Goal: Task Accomplishment & Management: Use online tool/utility

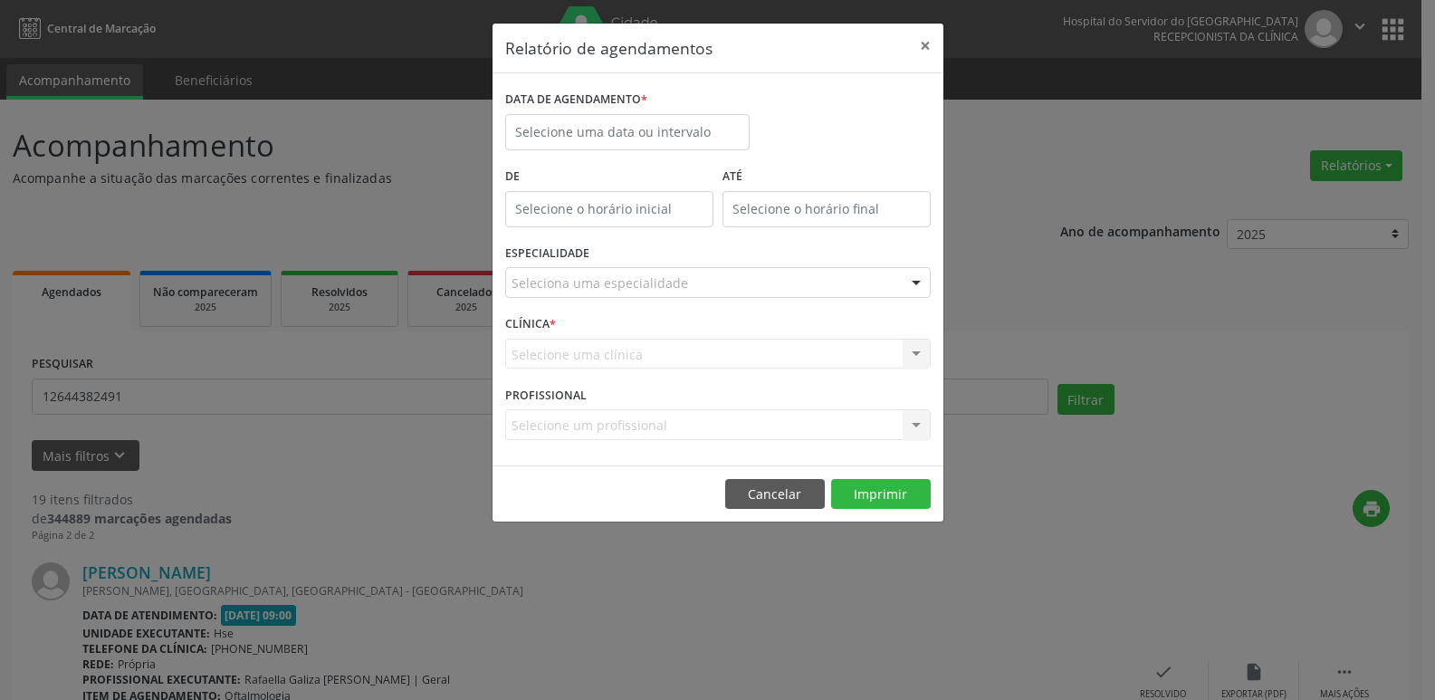
scroll to position [36, 0]
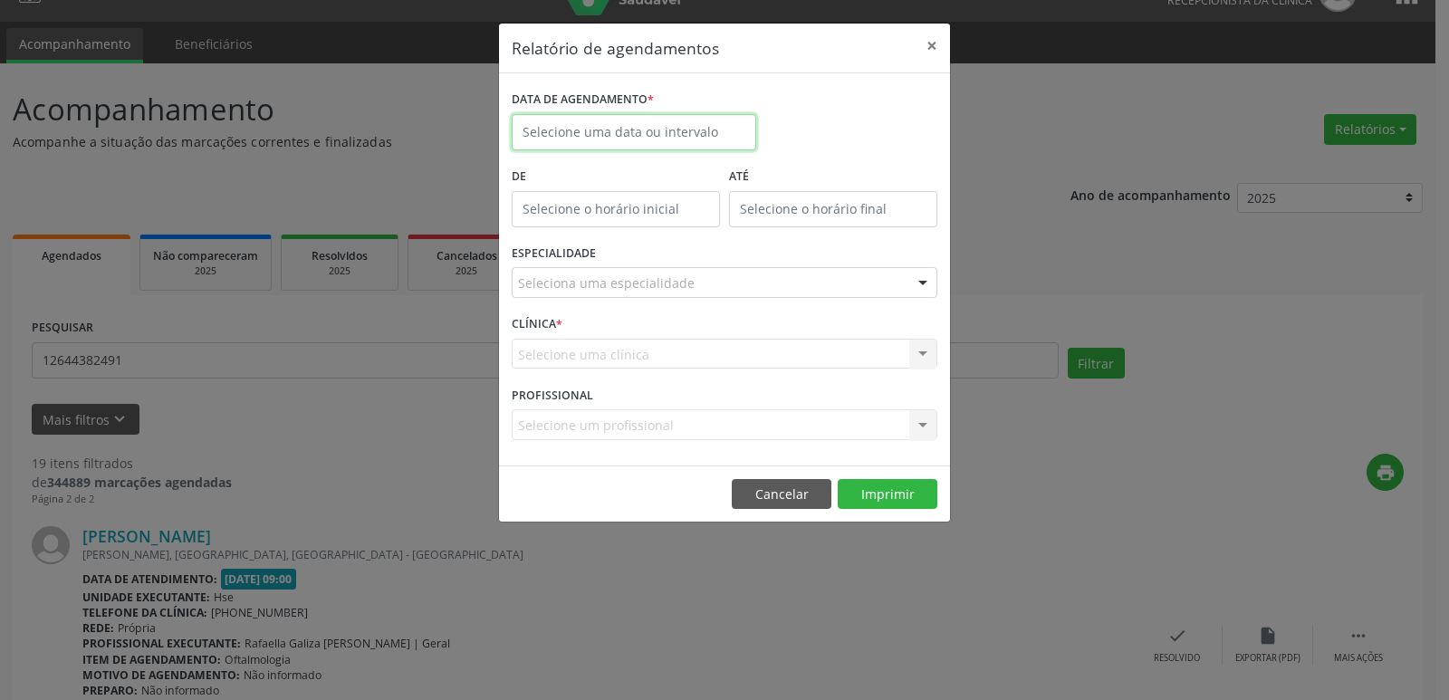
click at [654, 140] on input "text" at bounding box center [634, 132] width 244 height 36
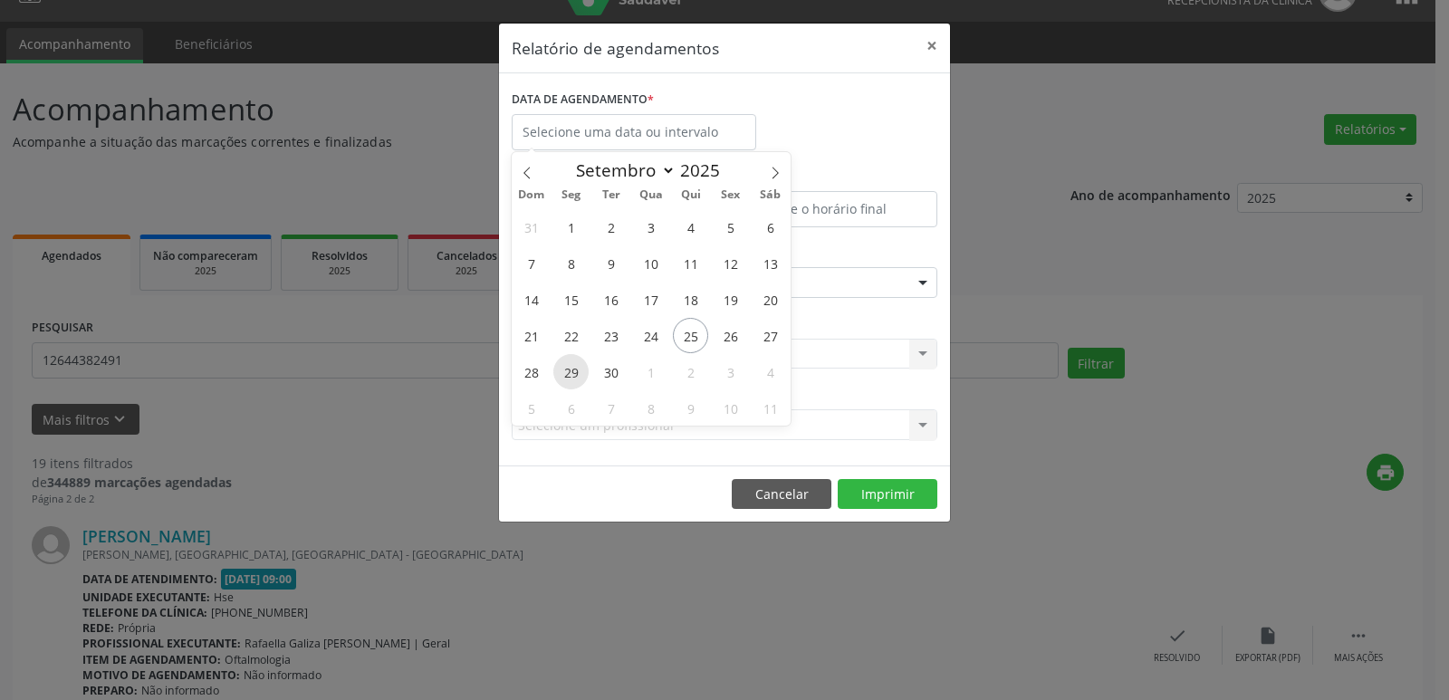
click at [572, 370] on span "29" at bounding box center [570, 371] width 35 height 35
type input "[DATE]"
click at [572, 370] on span "29" at bounding box center [570, 371] width 35 height 35
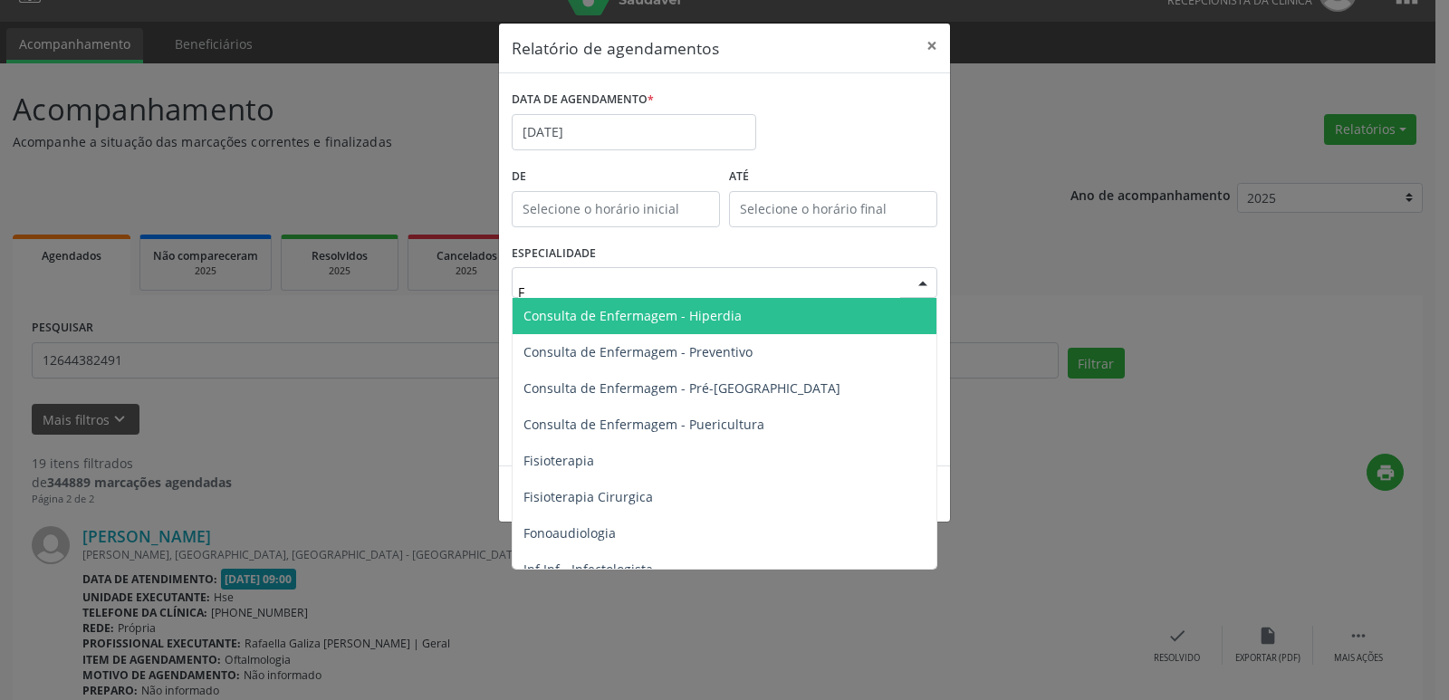
type input "FI"
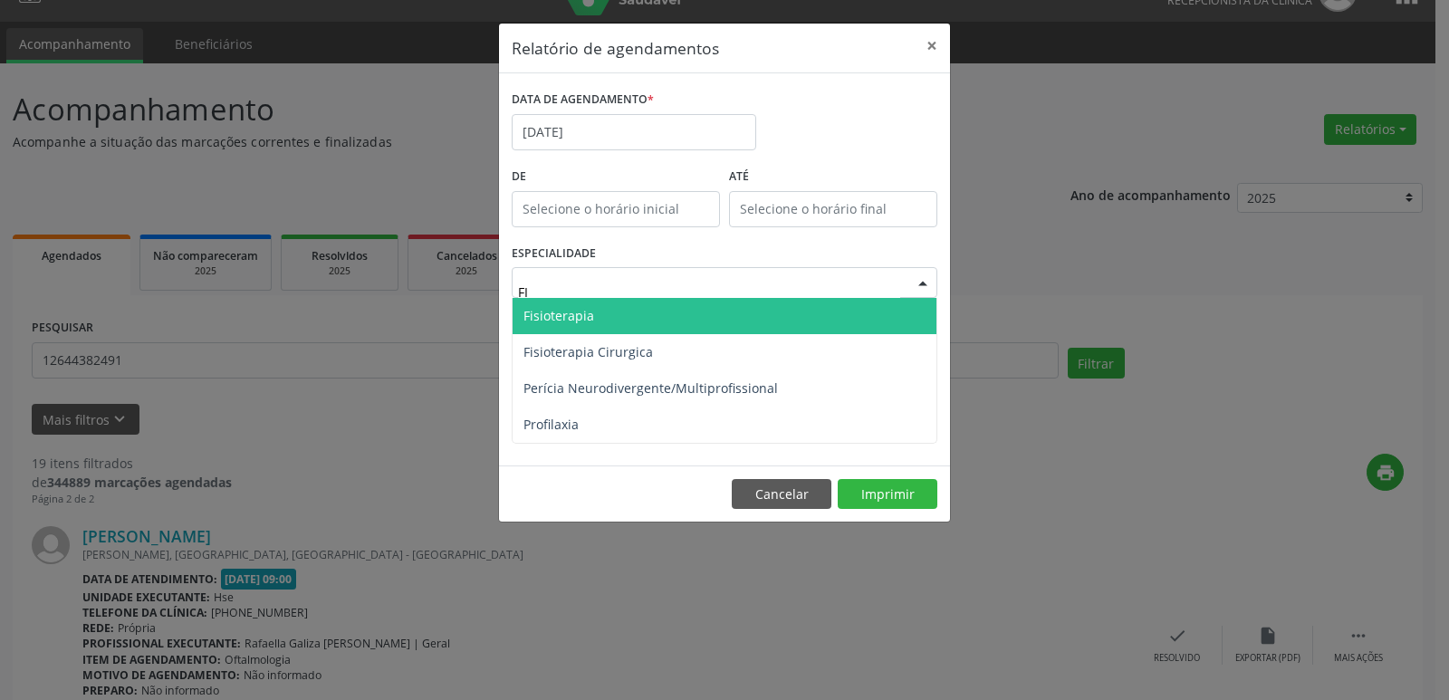
click at [574, 319] on span "Fisioterapia" at bounding box center [558, 315] width 71 height 17
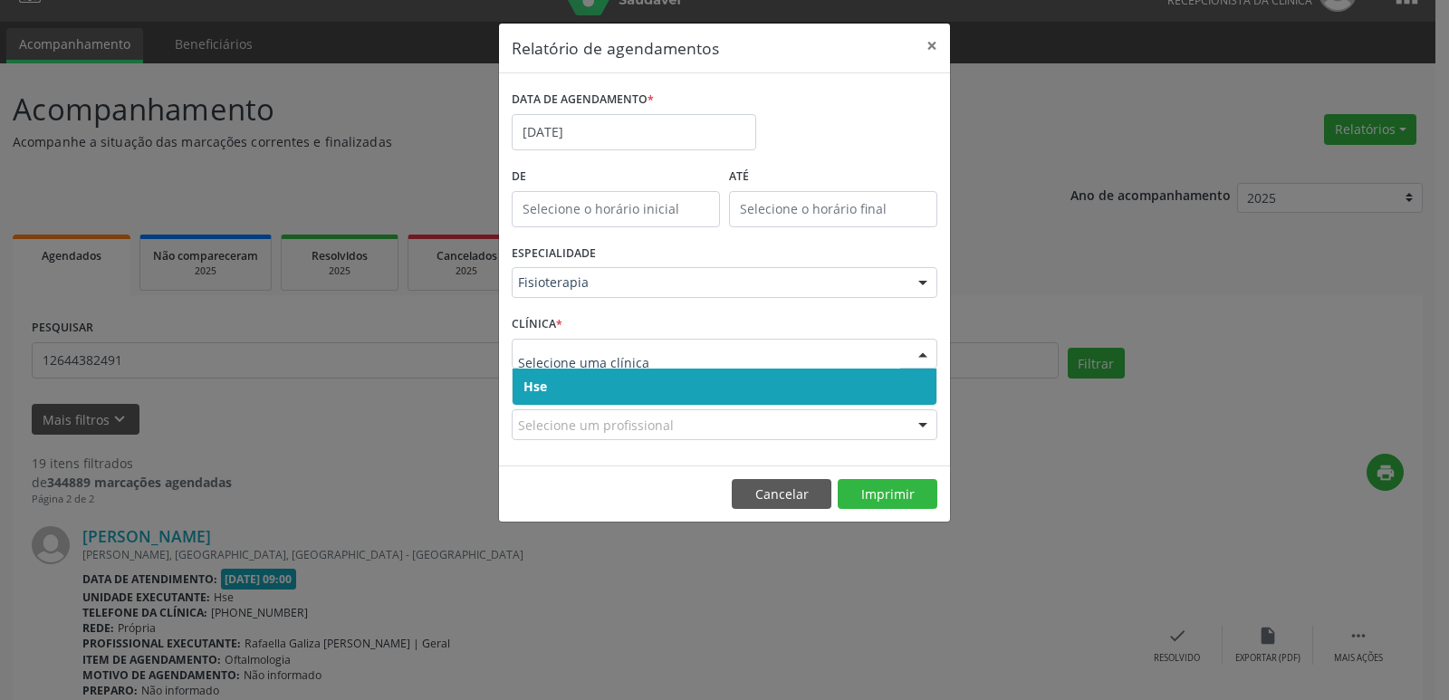
click at [537, 382] on span "Hse" at bounding box center [535, 386] width 24 height 17
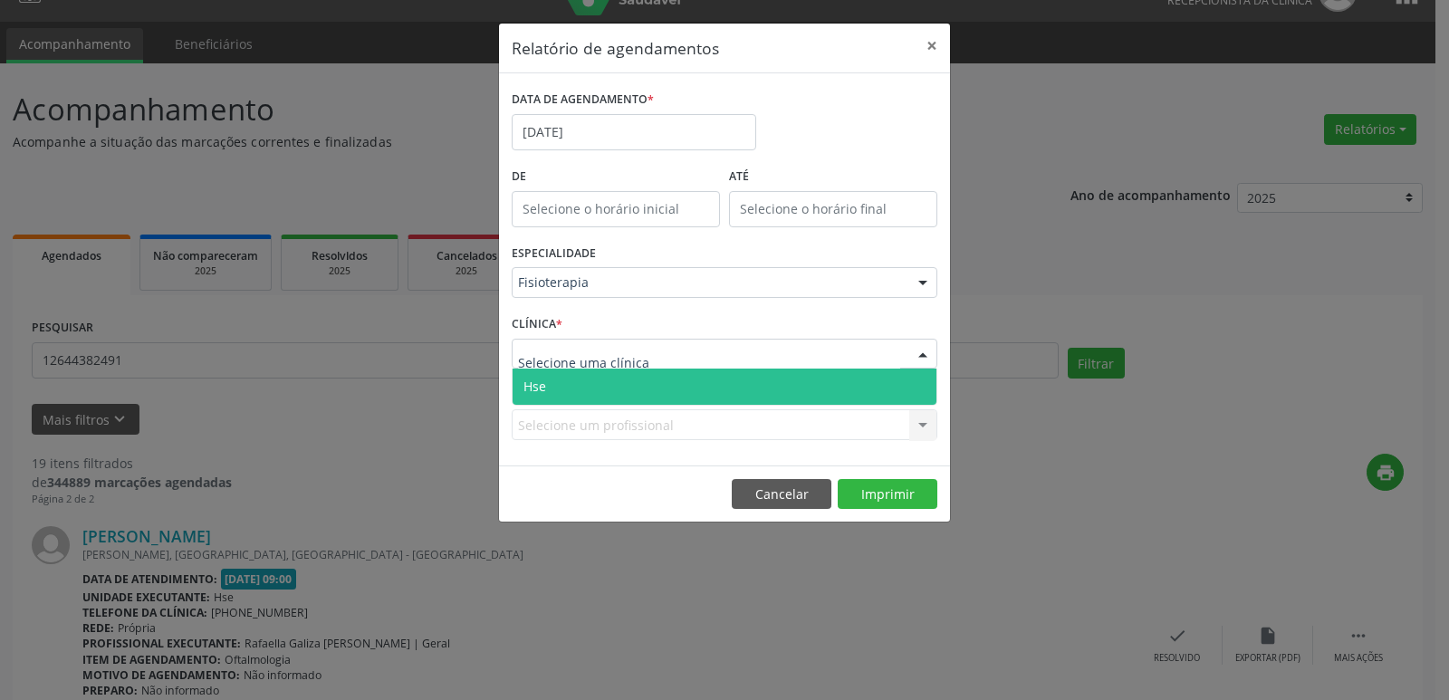
click at [550, 388] on span "Hse" at bounding box center [725, 387] width 424 height 36
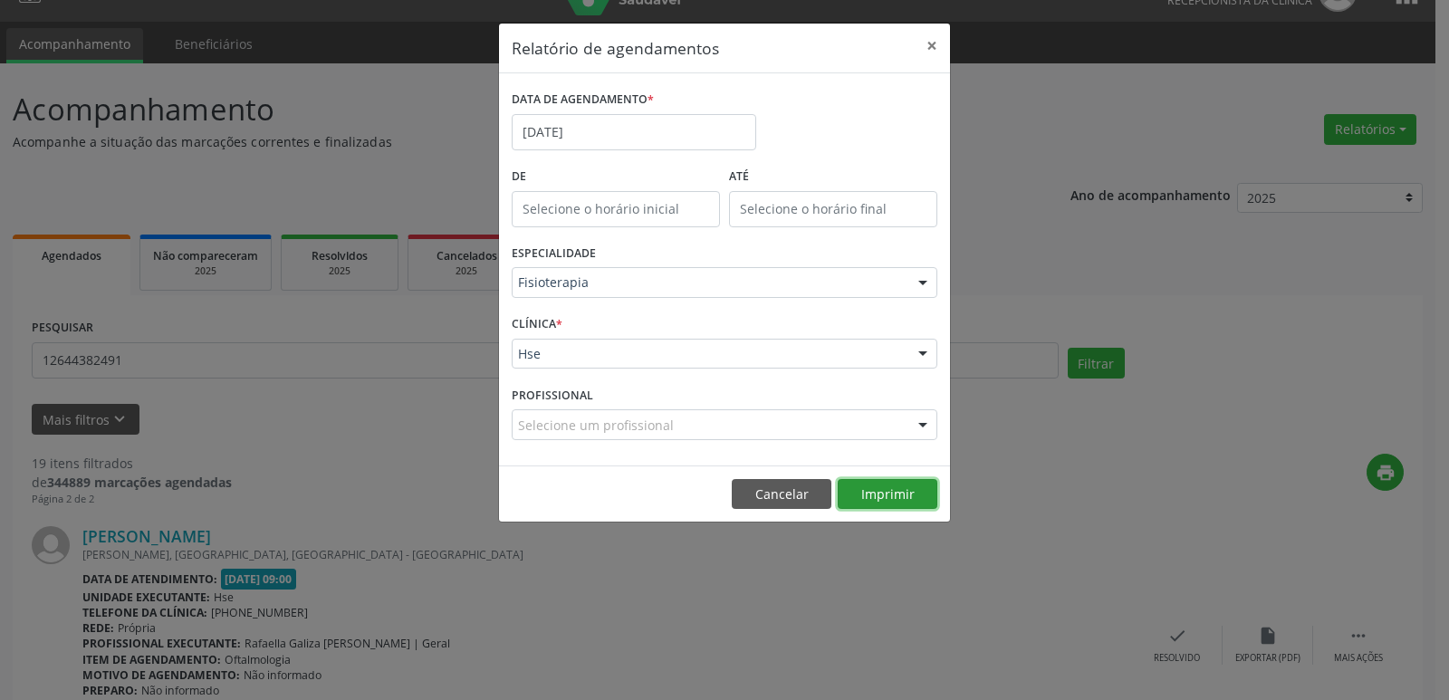
click at [863, 495] on button "Imprimir" at bounding box center [888, 494] width 100 height 31
click at [936, 43] on button "×" at bounding box center [932, 46] width 36 height 44
